Goal: Task Accomplishment & Management: Use online tool/utility

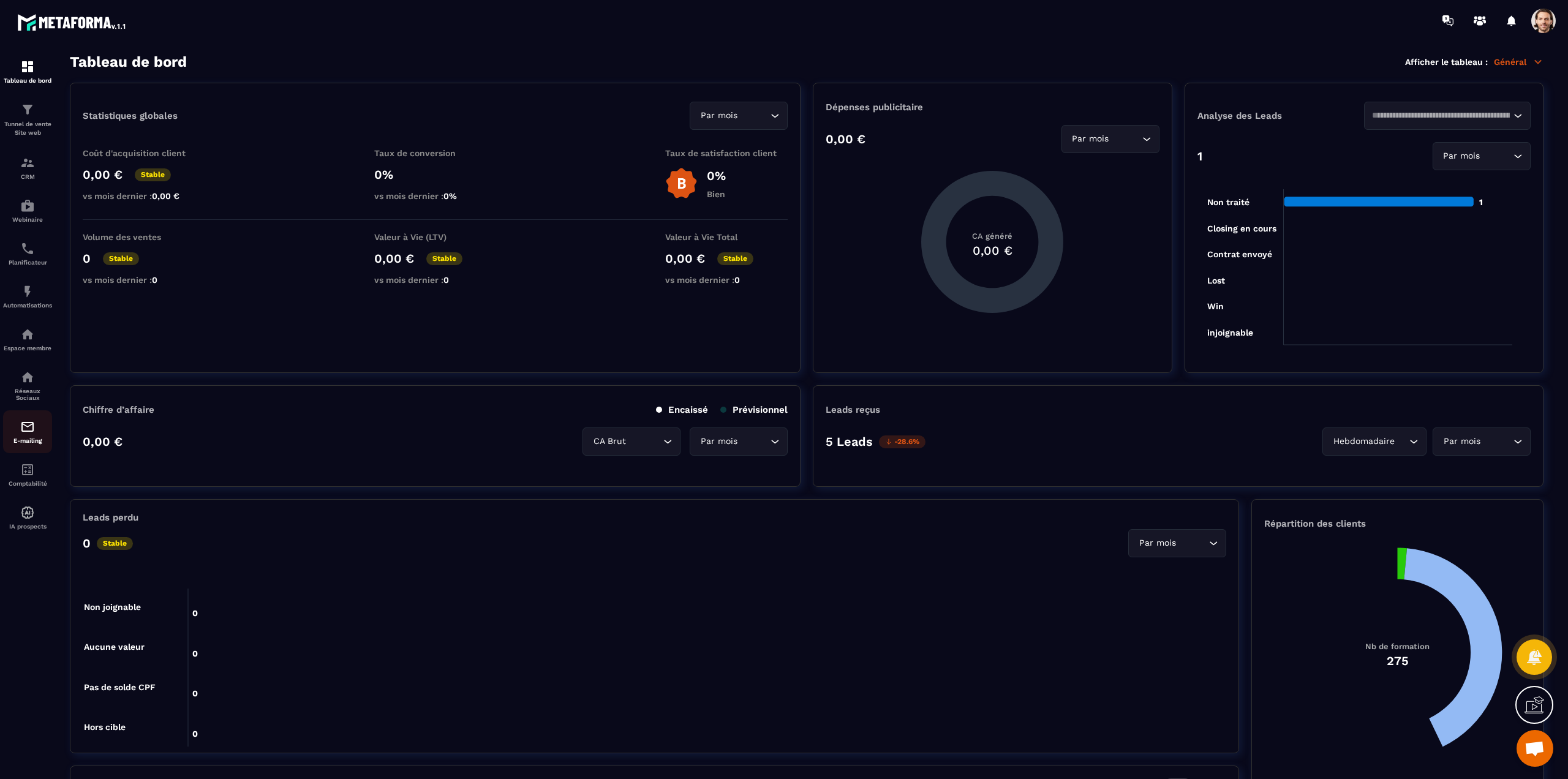
click at [19, 427] on div "E-mailing" at bounding box center [27, 431] width 49 height 25
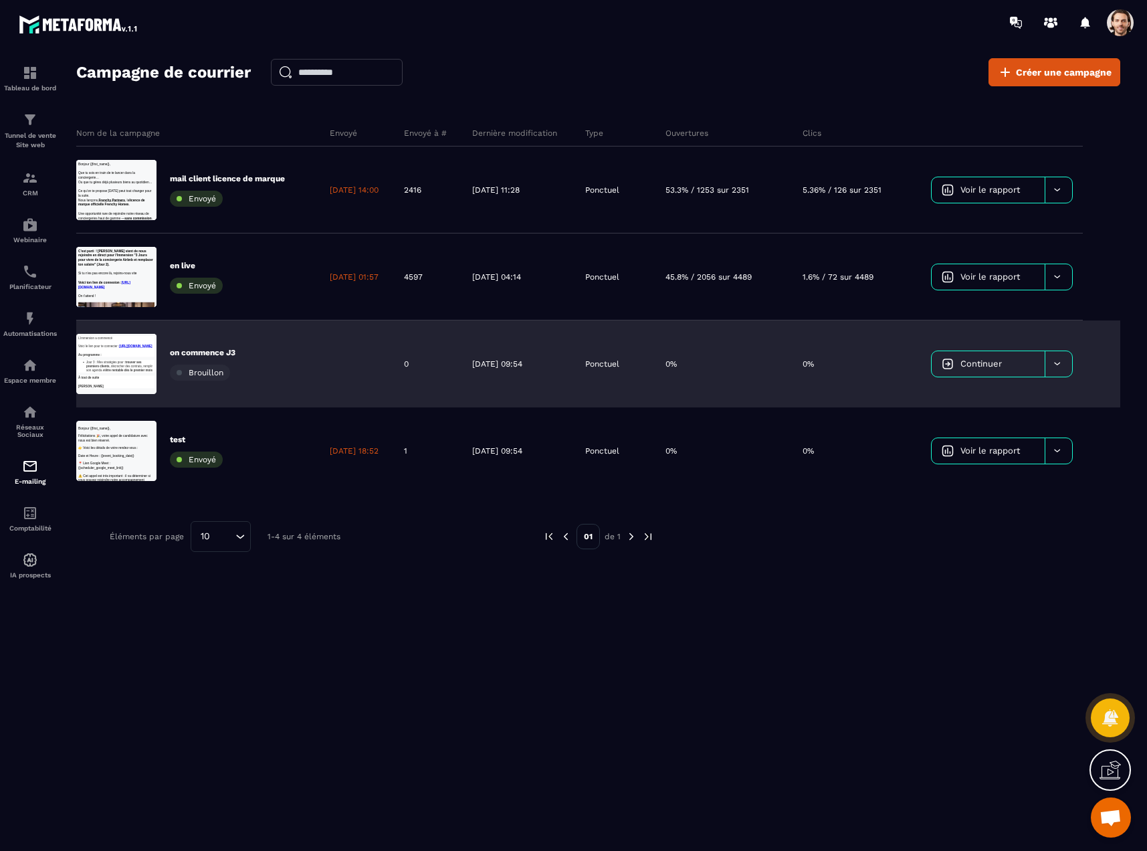
click at [278, 359] on div "on commence J3 Brouillon" at bounding box center [197, 363] width 243 height 87
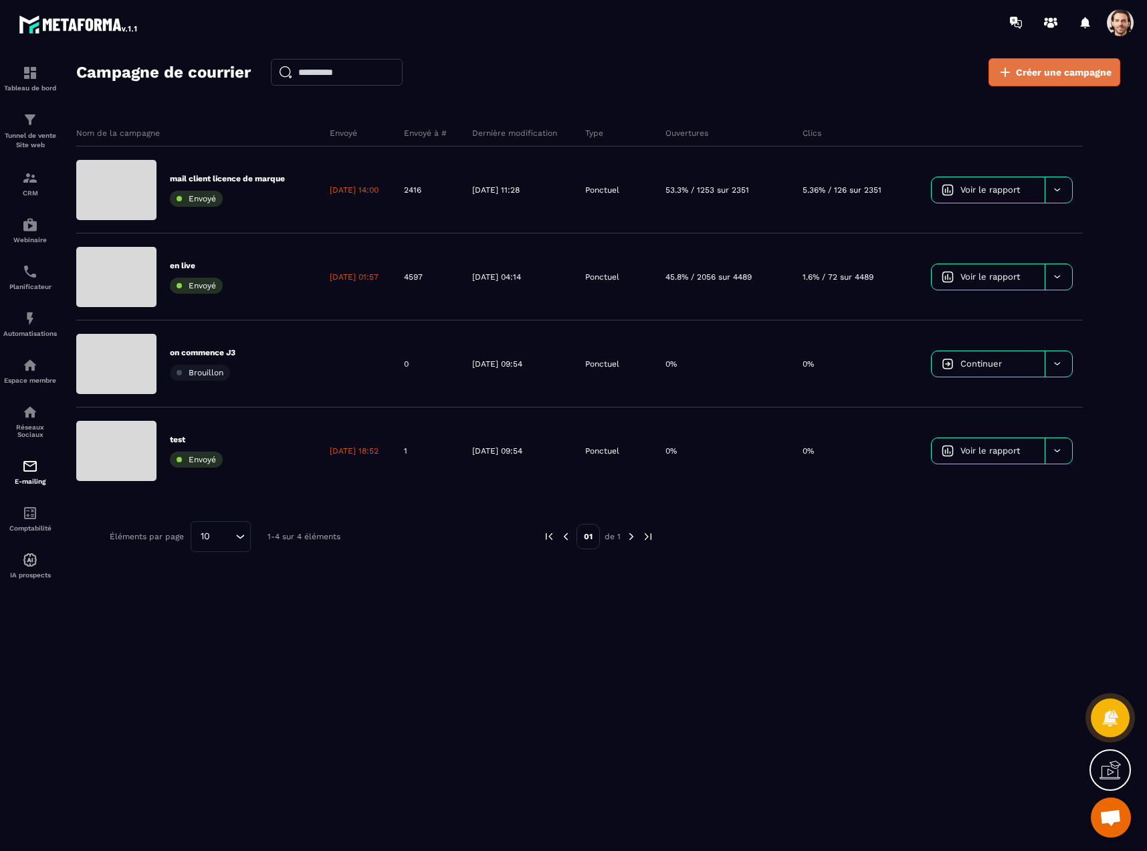
click at [1043, 76] on span "Créer une campagne" at bounding box center [1064, 72] width 96 height 13
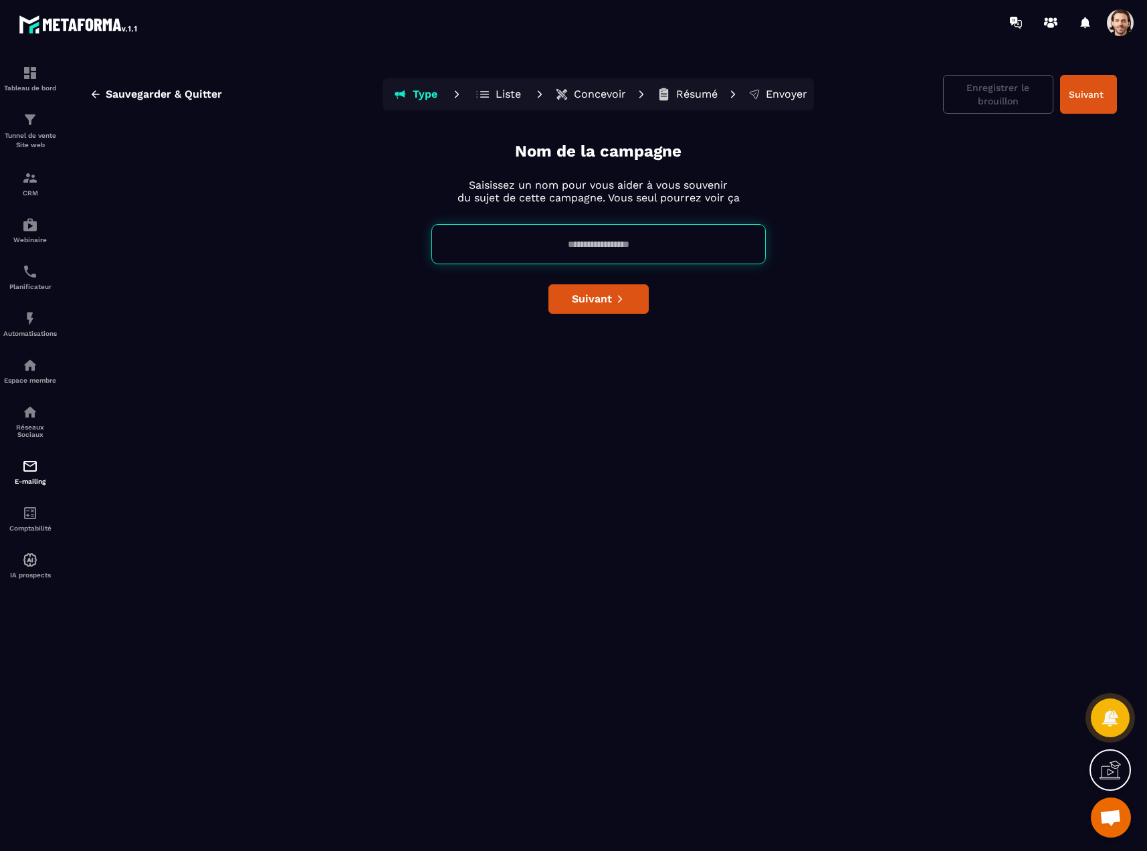
click at [623, 249] on input at bounding box center [598, 244] width 334 height 40
type input "*********"
click at [902, 427] on div "Nom de la campagne Saisissez un nom pour vous aider à vous souvenir du sujet de…" at bounding box center [598, 492] width 1037 height 705
click at [615, 296] on icon "submit" at bounding box center [619, 298] width 9 height 9
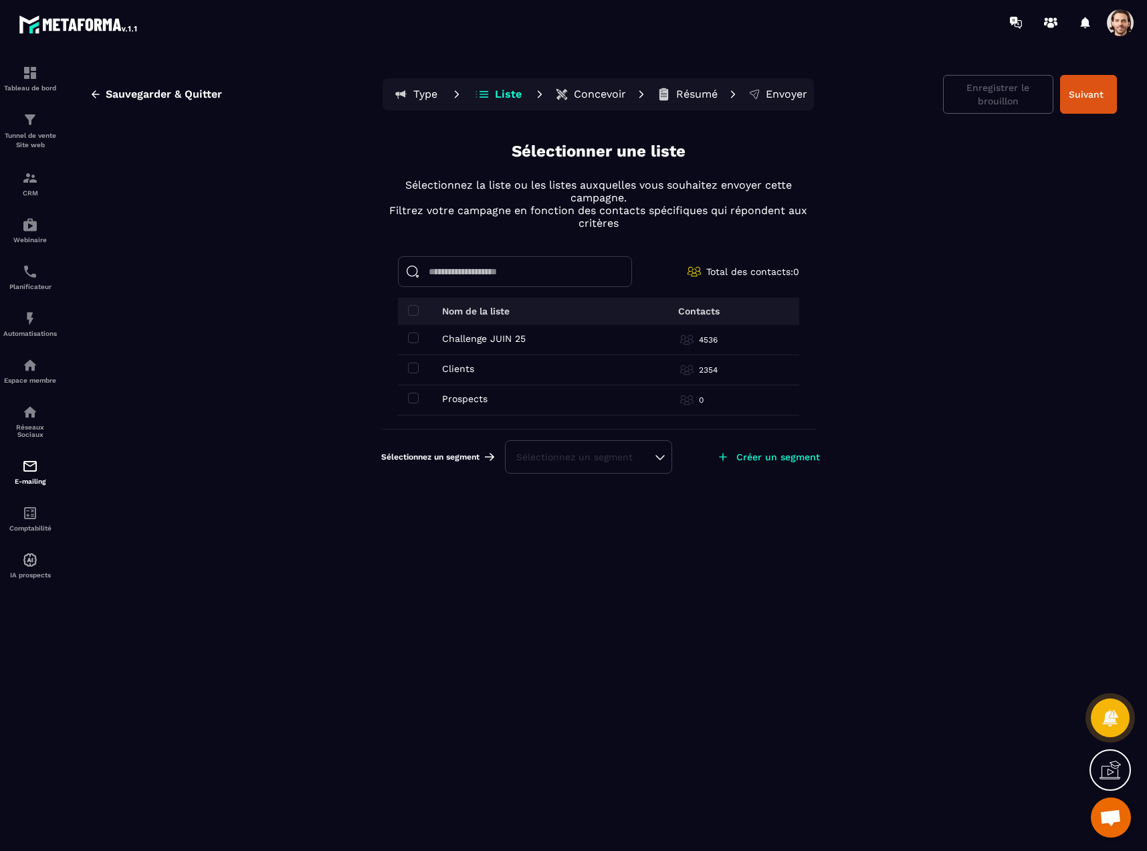
click at [1129, 27] on span at bounding box center [1120, 22] width 27 height 27
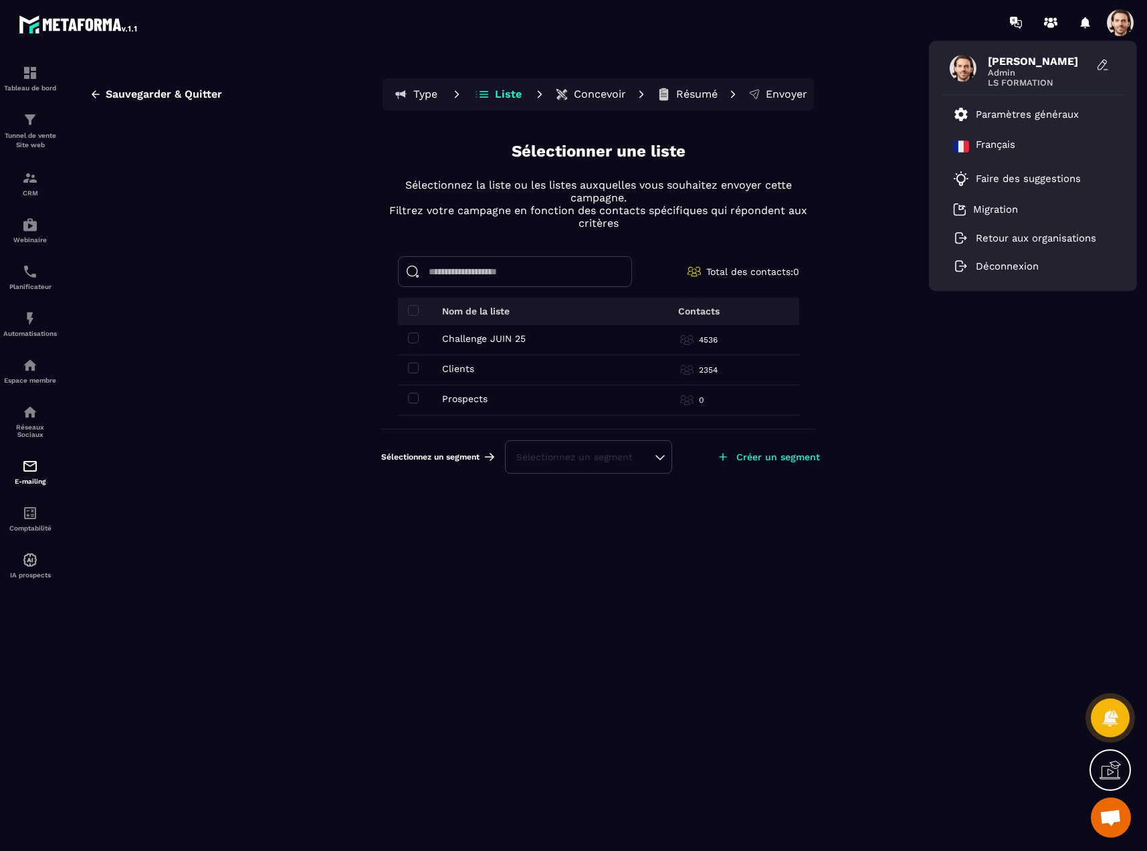
click at [1129, 27] on span at bounding box center [1120, 22] width 27 height 27
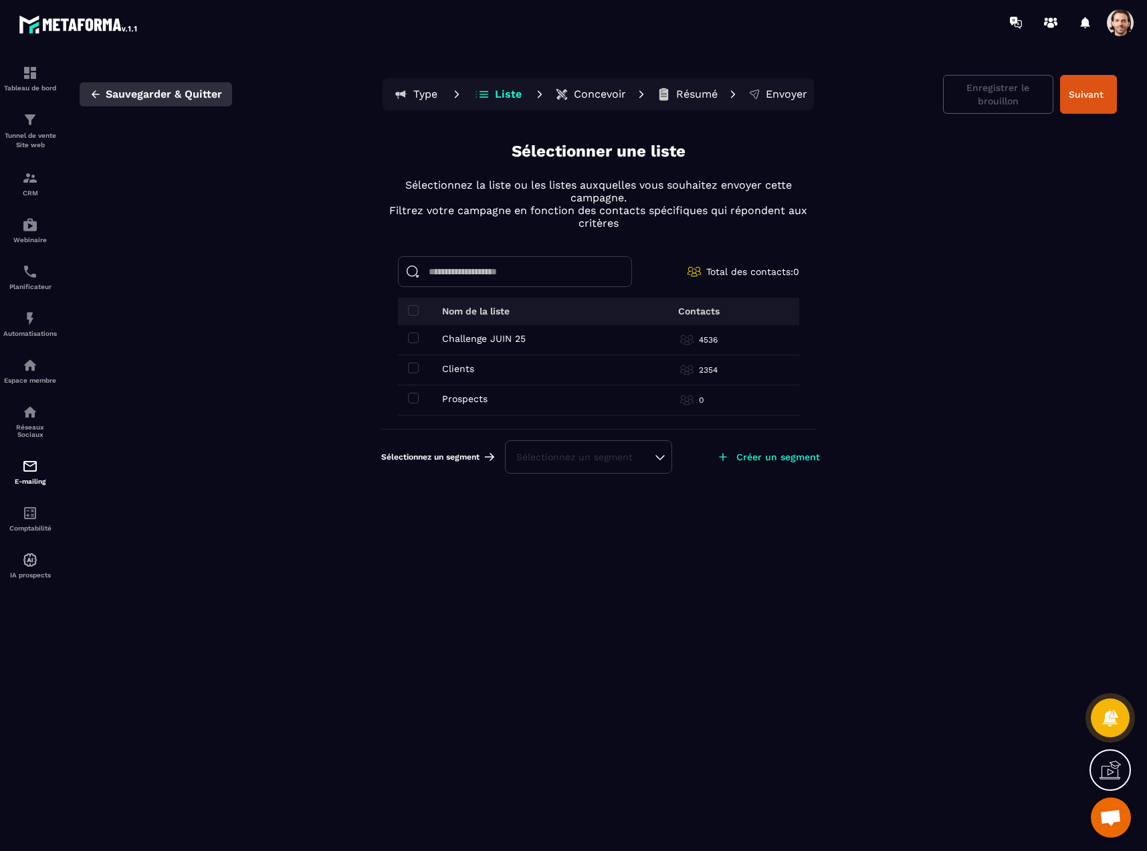
click at [112, 90] on span "Sauvegarder & Quitter" at bounding box center [164, 94] width 116 height 13
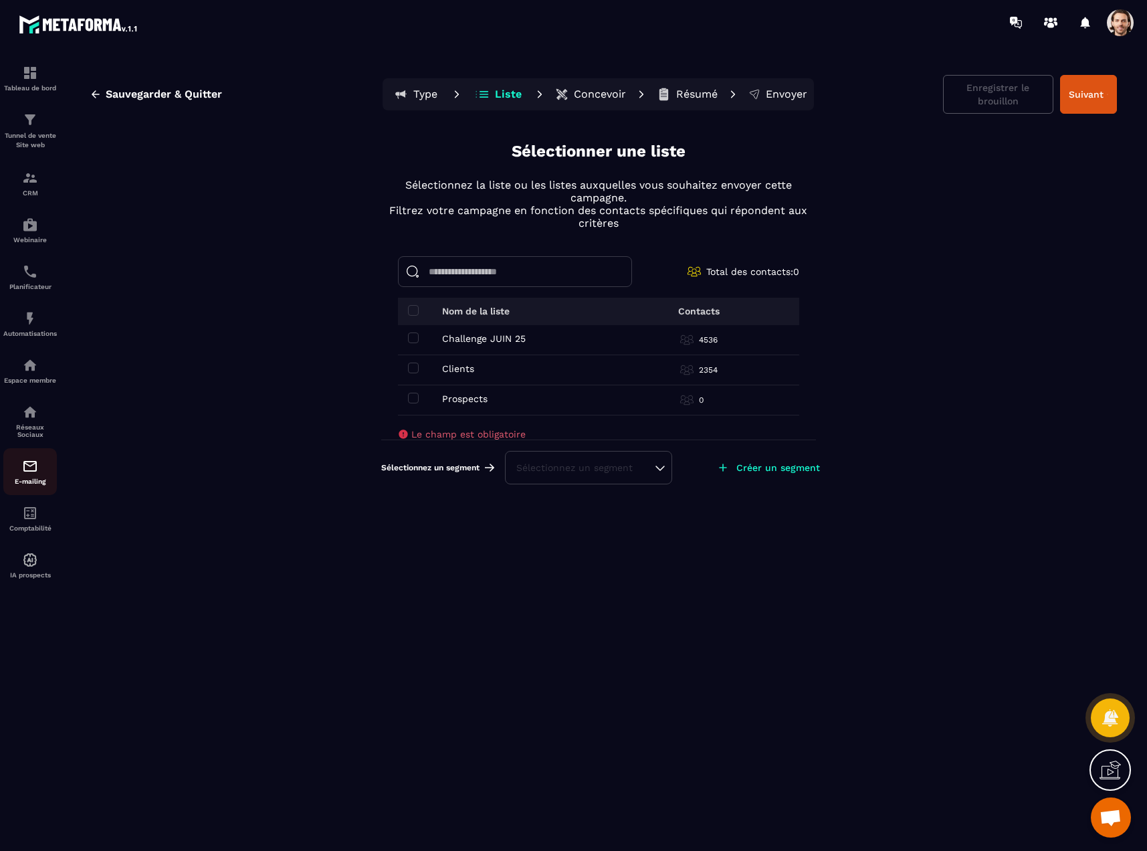
click at [36, 469] on img at bounding box center [30, 466] width 16 height 16
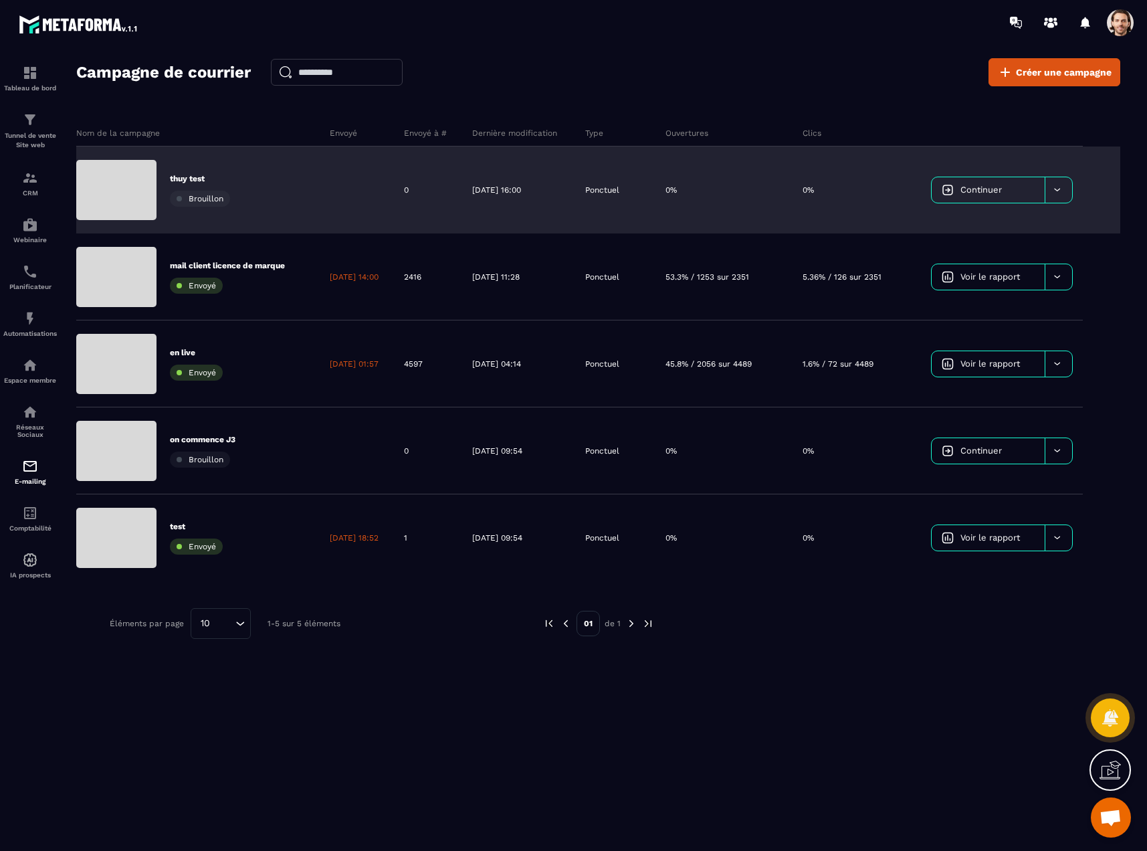
click at [1061, 191] on icon at bounding box center [1057, 190] width 10 height 10
click at [1033, 225] on span "Supprimer le campaign" at bounding box center [993, 224] width 96 height 10
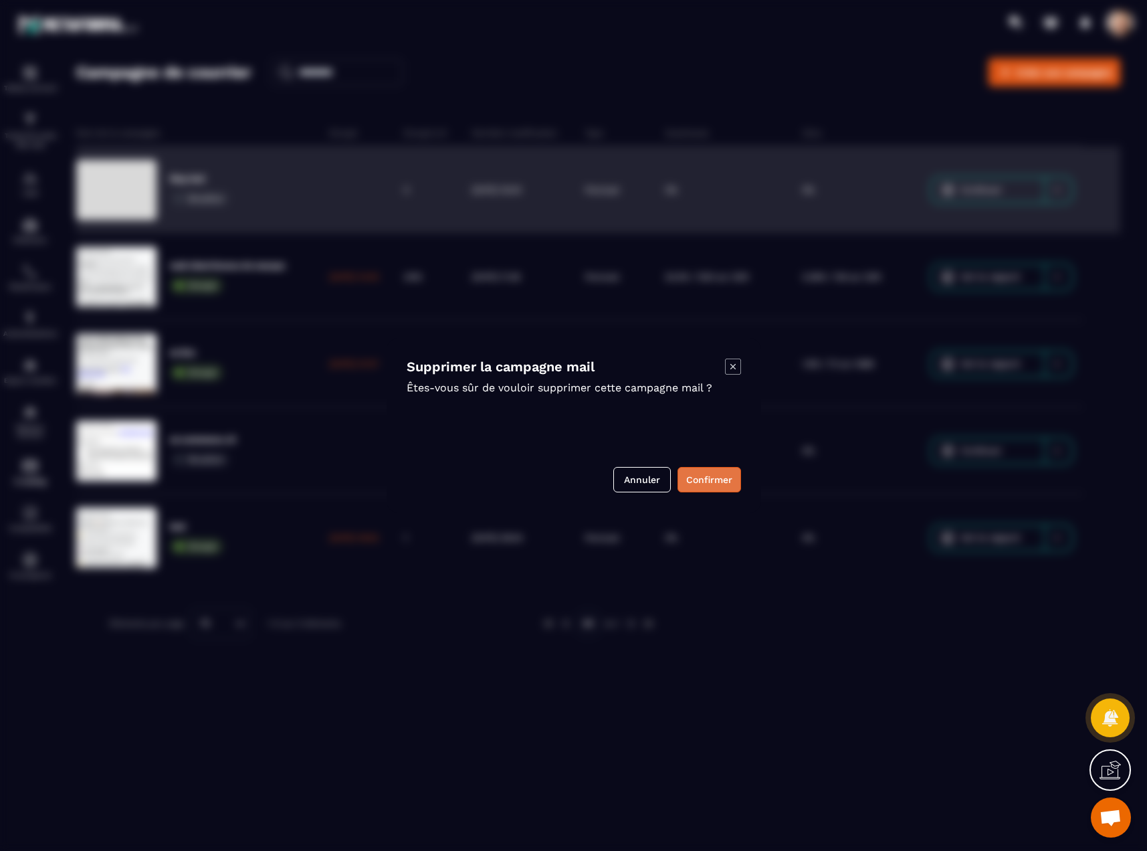
click at [718, 476] on button "Confirmer" at bounding box center [709, 479] width 64 height 25
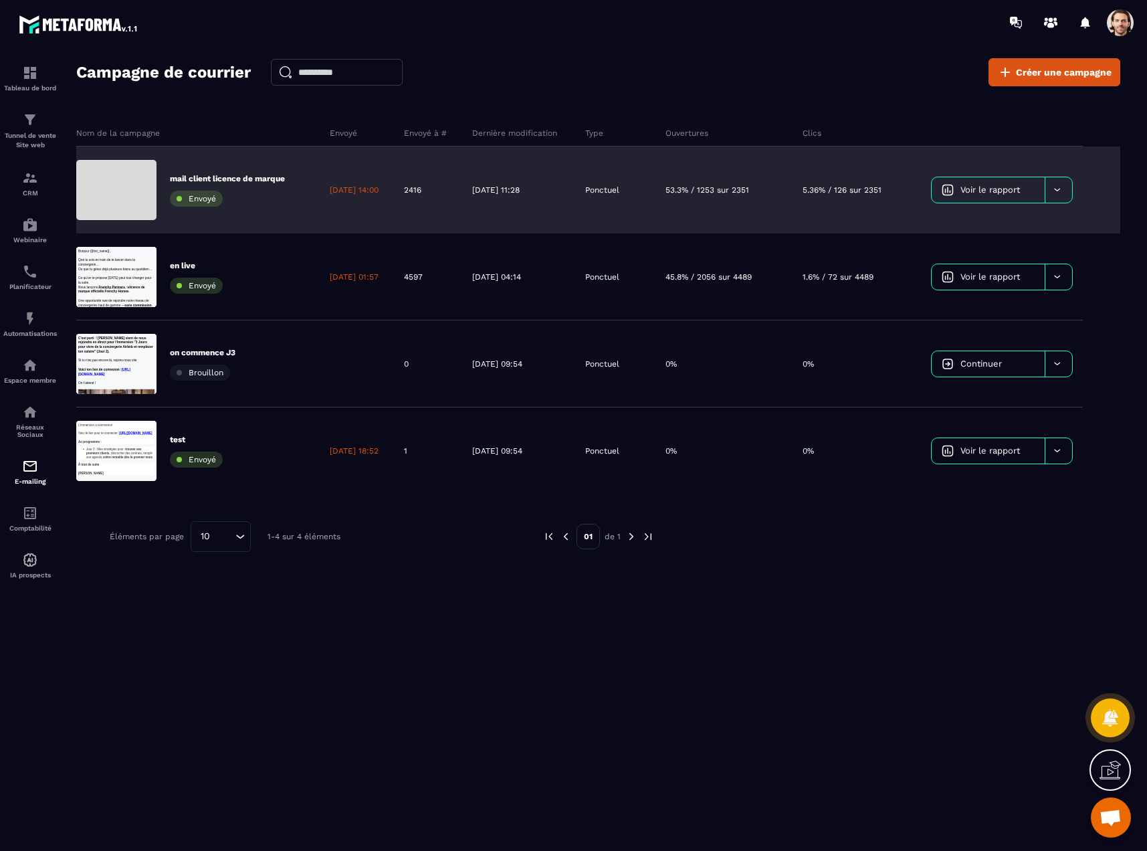
click at [1117, 33] on span at bounding box center [1120, 22] width 27 height 27
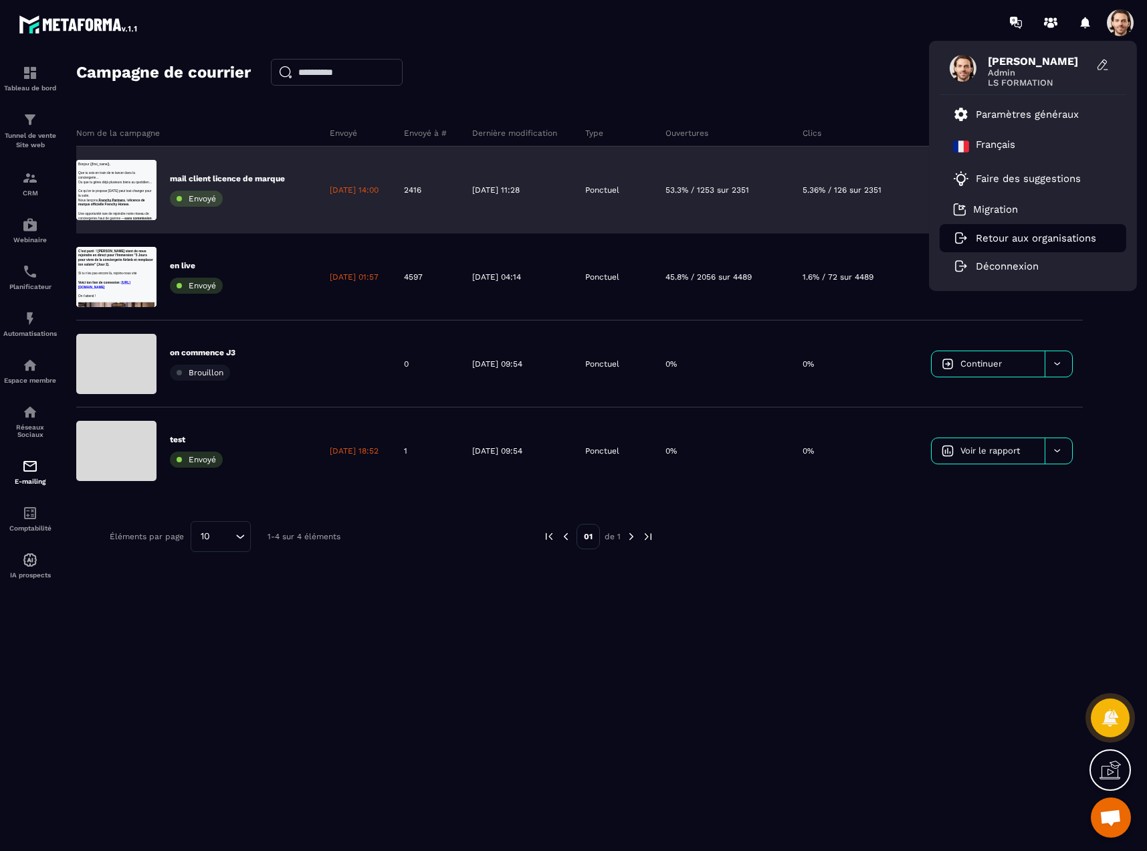
click at [1056, 243] on p "Retour aux organisations" at bounding box center [1036, 238] width 120 height 12
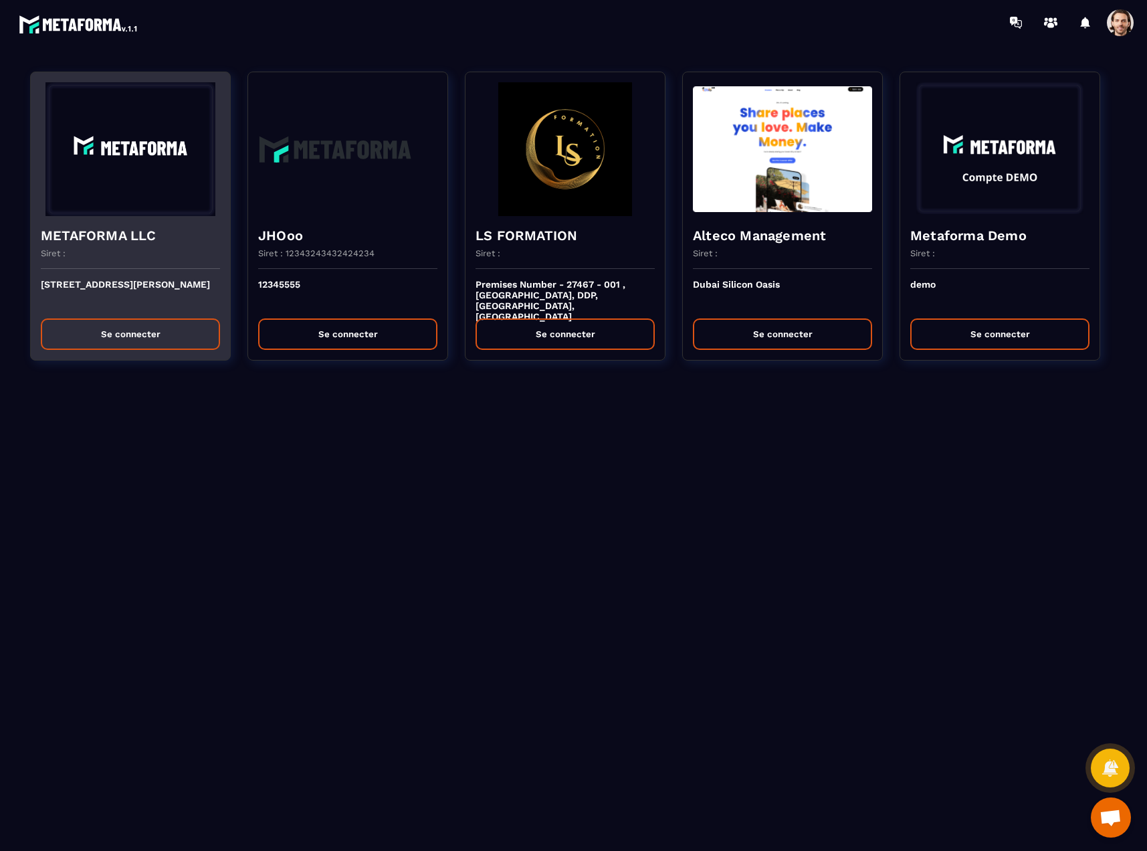
click at [97, 237] on h4 "METAFORMA LLC" at bounding box center [130, 235] width 179 height 19
